Goal: Find specific page/section: Find specific page/section

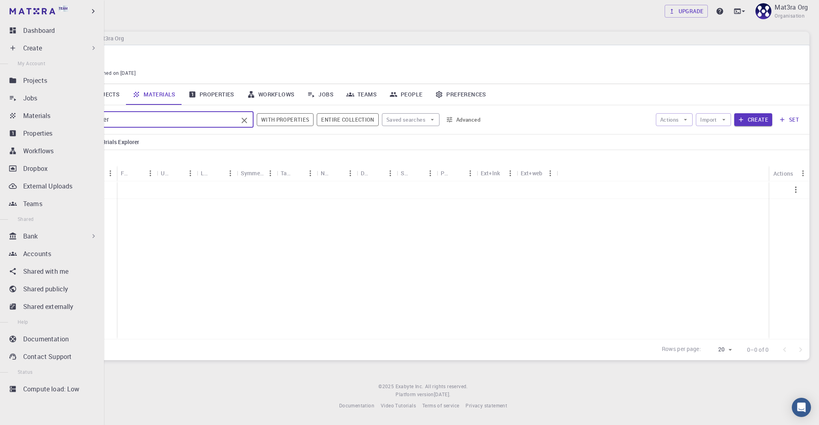
click at [42, 237] on div "Bank" at bounding box center [60, 236] width 74 height 10
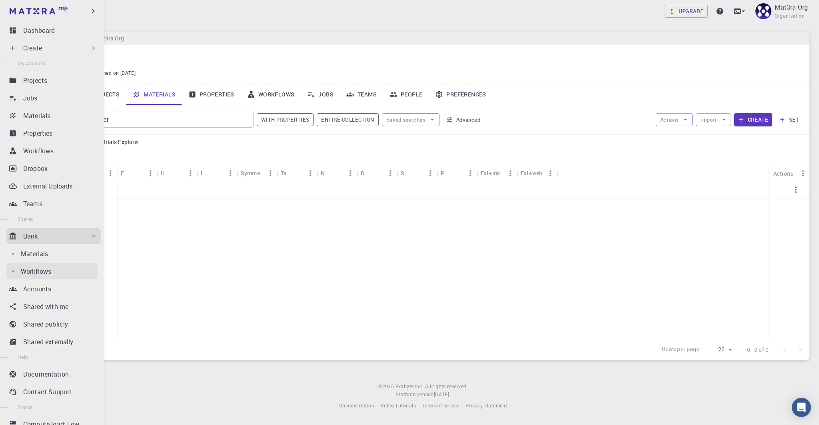
click at [44, 275] on p "Workflows" at bounding box center [36, 271] width 30 height 10
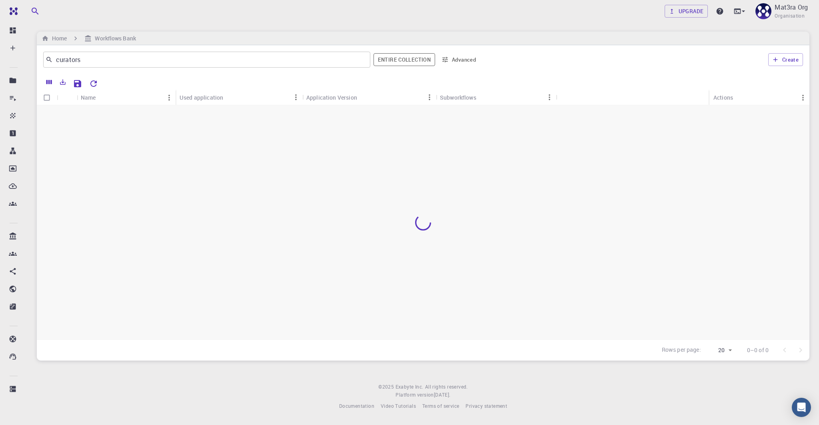
click at [128, 76] on div at bounding box center [453, 83] width 702 height 14
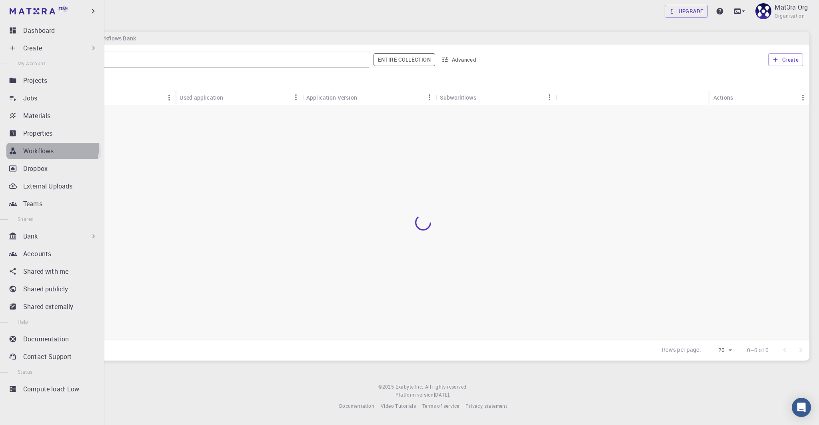
click at [44, 146] on p "Workflows" at bounding box center [38, 151] width 30 height 10
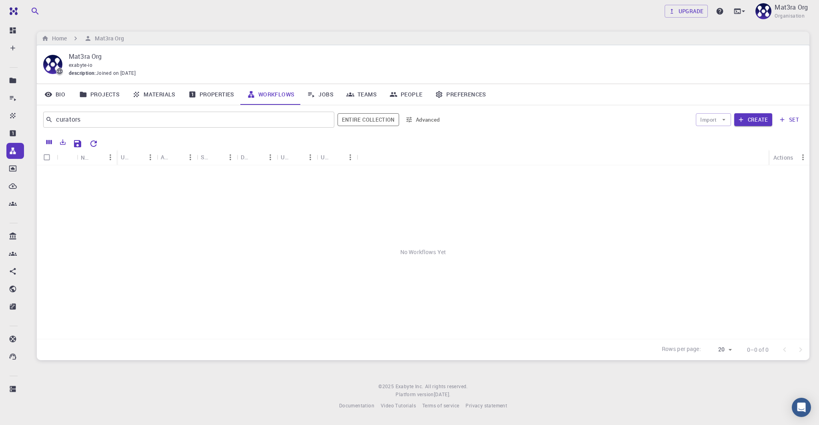
click at [546, 187] on div "No Workflows Yet" at bounding box center [423, 252] width 772 height 174
